Goal: Navigation & Orientation: Understand site structure

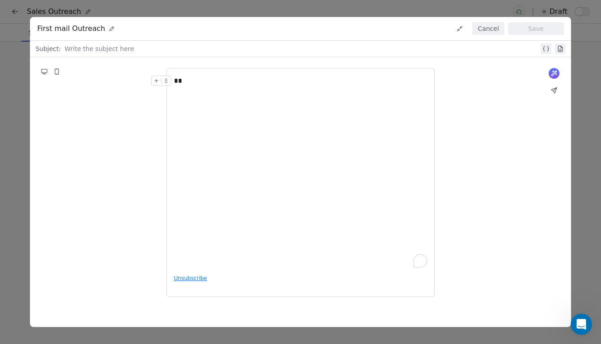
click at [224, 79] on div "**" at bounding box center [300, 81] width 253 height 11
click at [493, 25] on button "Cancel" at bounding box center [488, 28] width 32 height 13
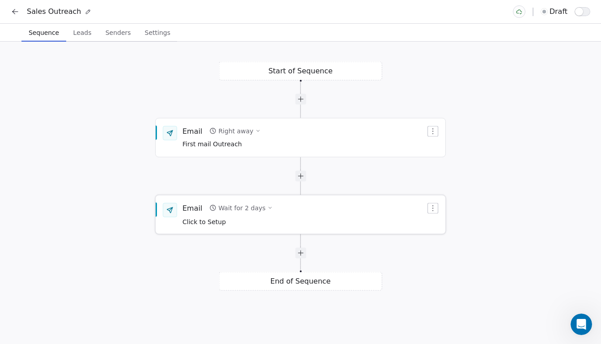
click at [193, 208] on div "Email" at bounding box center [192, 208] width 20 height 10
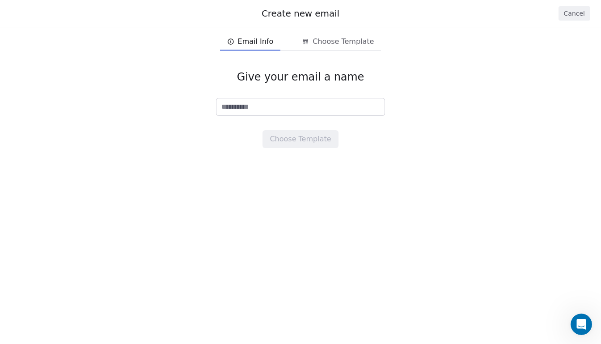
click at [573, 16] on button "Cancel" at bounding box center [574, 13] width 32 height 14
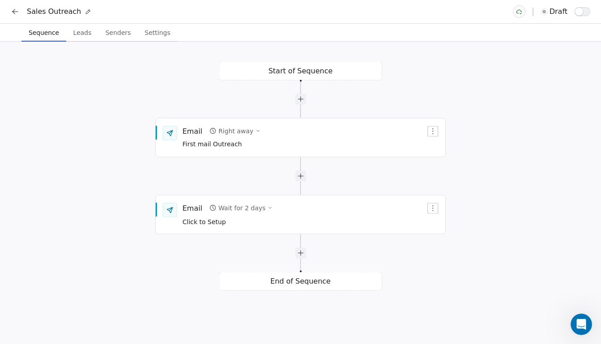
click at [14, 12] on icon at bounding box center [15, 11] width 9 height 9
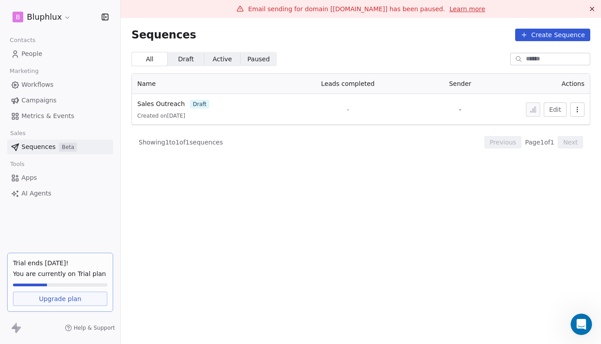
click at [49, 99] on span "Campaigns" at bounding box center [38, 100] width 35 height 9
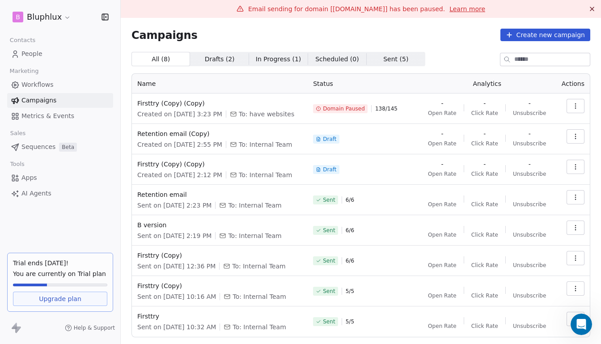
click at [54, 119] on span "Metrics & Events" at bounding box center [47, 115] width 53 height 9
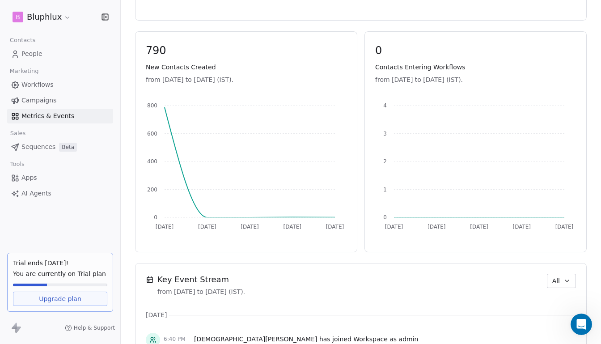
scroll to position [73, 0]
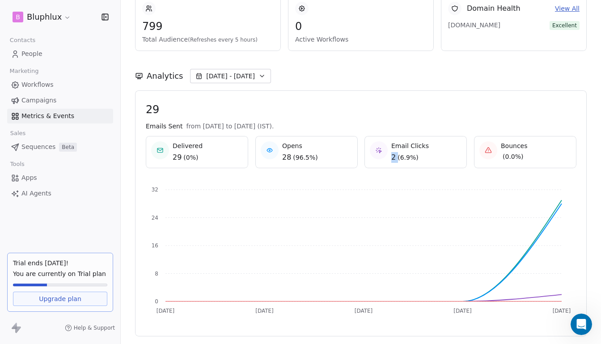
drag, startPoint x: 388, startPoint y: 157, endPoint x: 394, endPoint y: 158, distance: 5.8
click at [394, 158] on div "2 ( 6.9% )" at bounding box center [410, 157] width 38 height 11
click at [442, 153] on div "Email Clicks 2 ( 6.9% )" at bounding box center [416, 151] width 92 height 21
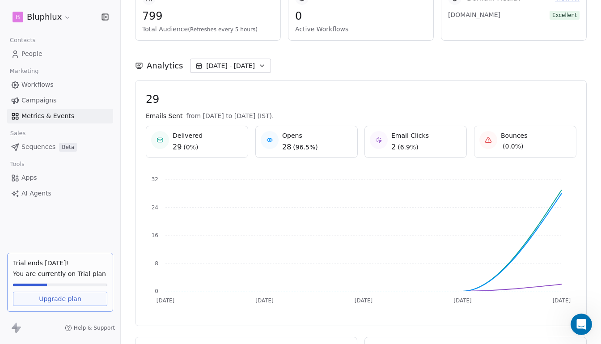
scroll to position [126, 0]
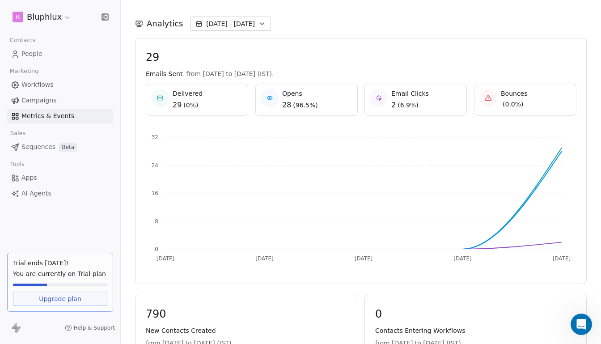
click at [26, 143] on span "Sequences" at bounding box center [38, 146] width 34 height 9
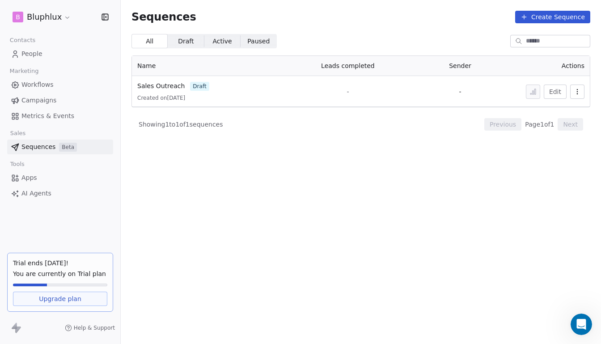
scroll to position [18, 0]
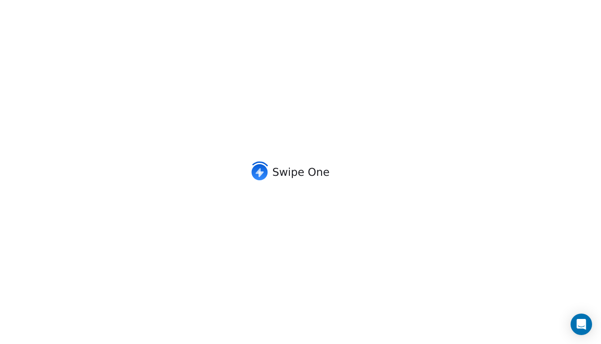
click at [412, 126] on div "Swipe One" at bounding box center [300, 172] width 601 height 344
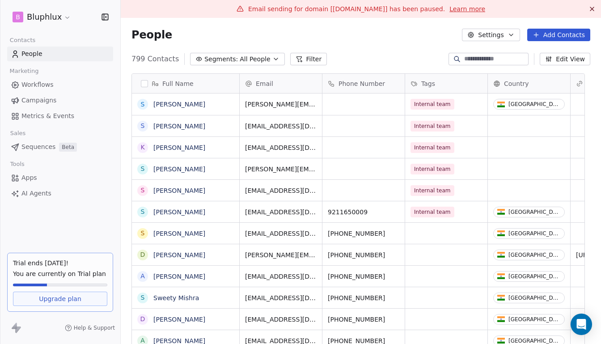
click at [50, 104] on span "Campaigns" at bounding box center [38, 100] width 35 height 9
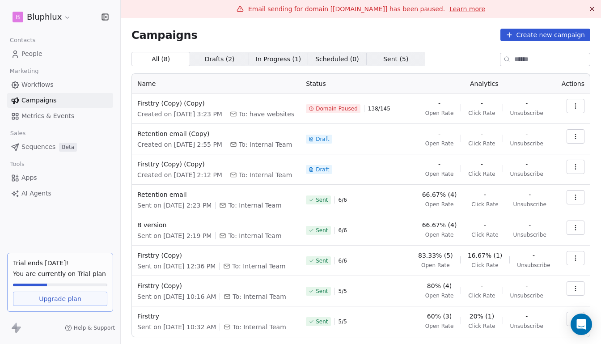
click at [225, 60] on span "Drafts ( 2 )" at bounding box center [220, 59] width 30 height 9
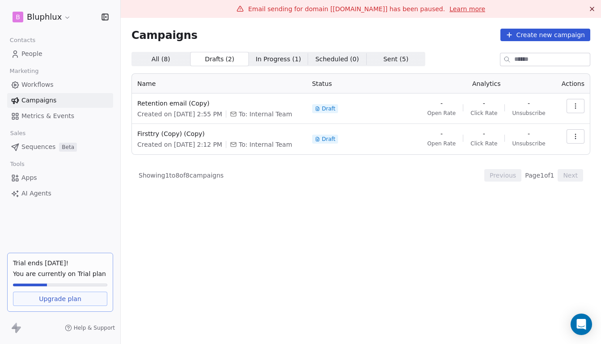
click at [250, 61] on span "In Progress ( 1 ) In Progress ( 1 )" at bounding box center [278, 59] width 59 height 14
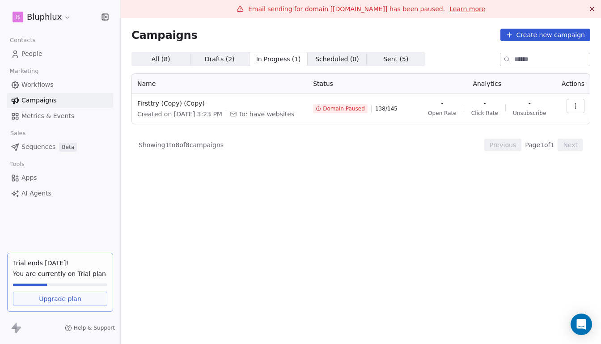
click at [48, 151] on span "Sequences" at bounding box center [38, 146] width 34 height 9
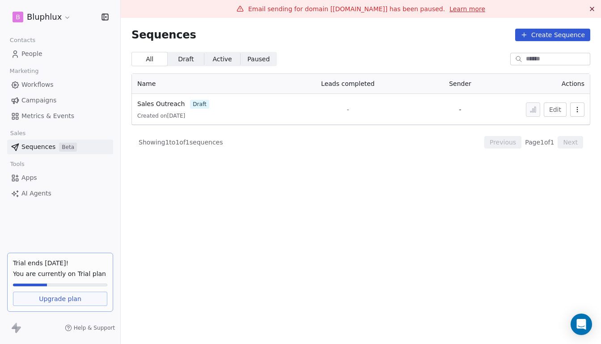
click at [43, 114] on span "Metrics & Events" at bounding box center [47, 115] width 53 height 9
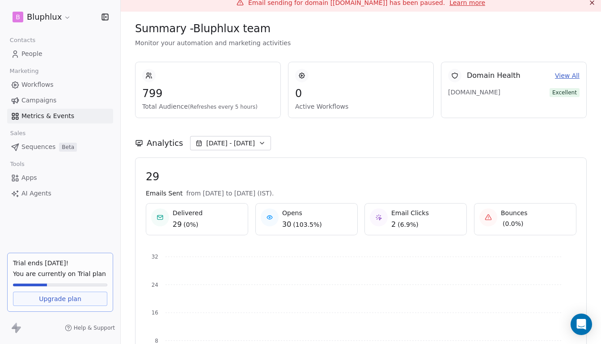
scroll to position [8, 0]
